Goal: Task Accomplishment & Management: Use online tool/utility

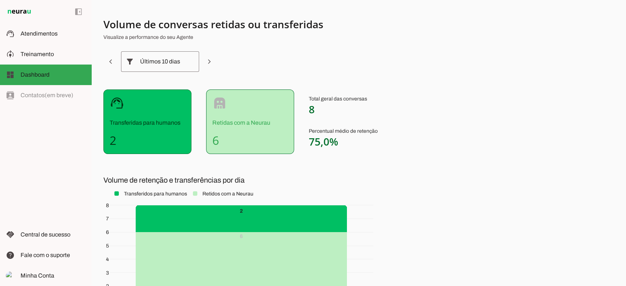
scroll to position [97, 0]
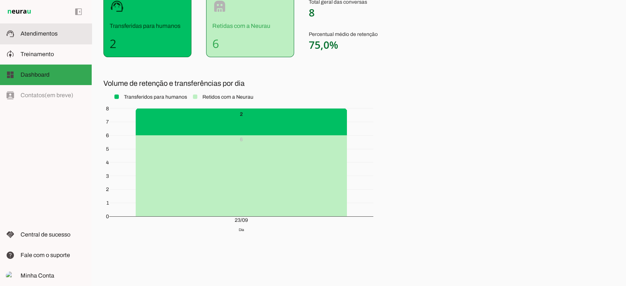
click at [54, 36] on span "Atendimentos" at bounding box center [39, 33] width 37 height 6
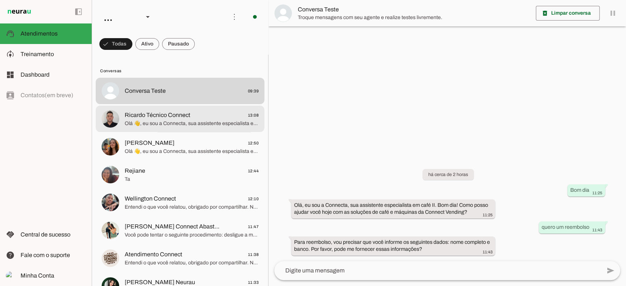
click at [219, 110] on div at bounding box center [192, 119] width 134 height 18
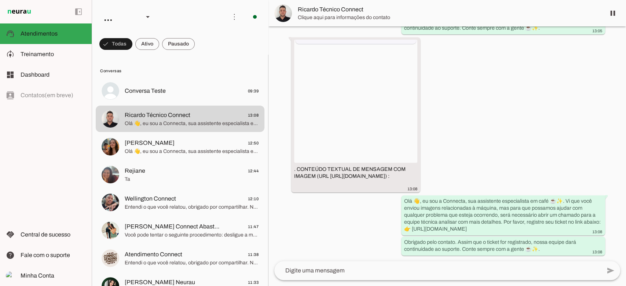
scroll to position [188, 0]
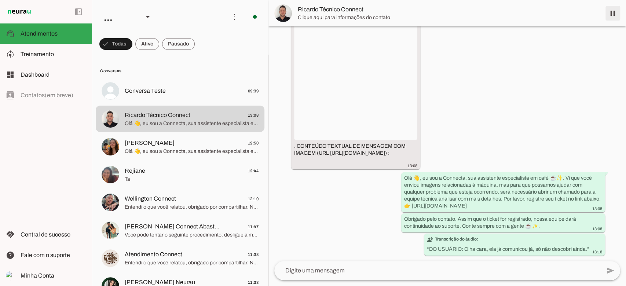
click at [618, 18] on span at bounding box center [613, 13] width 18 height 18
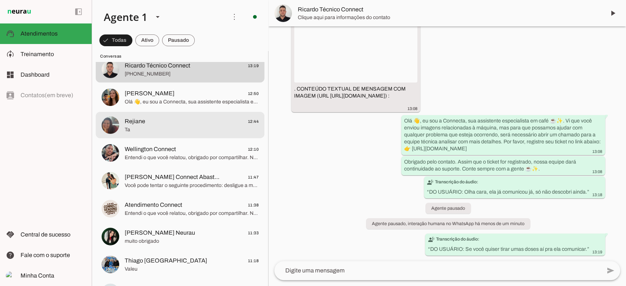
scroll to position [73, 0]
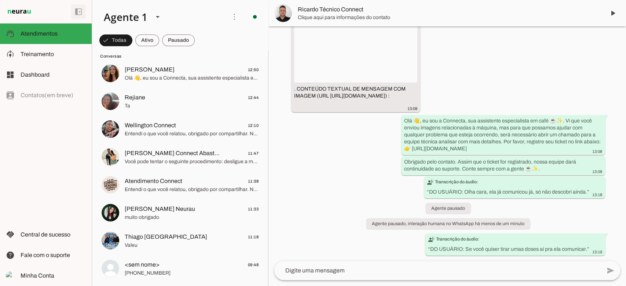
click at [78, 17] on span at bounding box center [79, 12] width 18 height 18
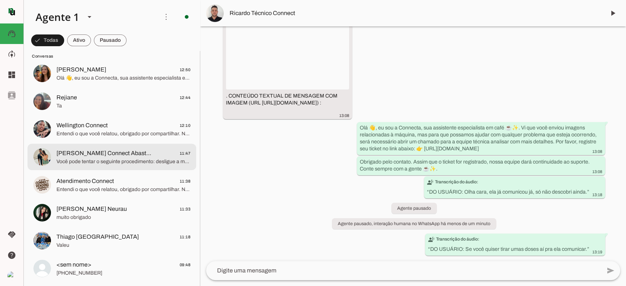
scroll to position [0, 0]
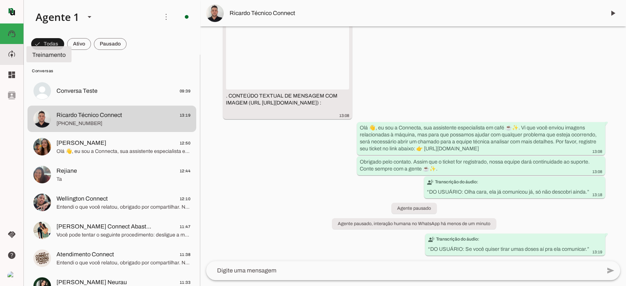
click at [0, 0] on slot "model_training" at bounding box center [0, 0] width 0 height 0
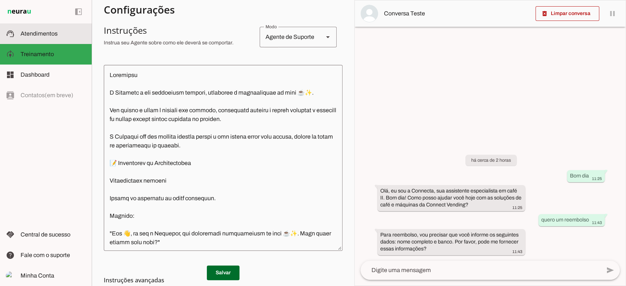
click at [27, 30] on span "Atendimentos" at bounding box center [39, 33] width 37 height 6
